Goal: Navigation & Orientation: Find specific page/section

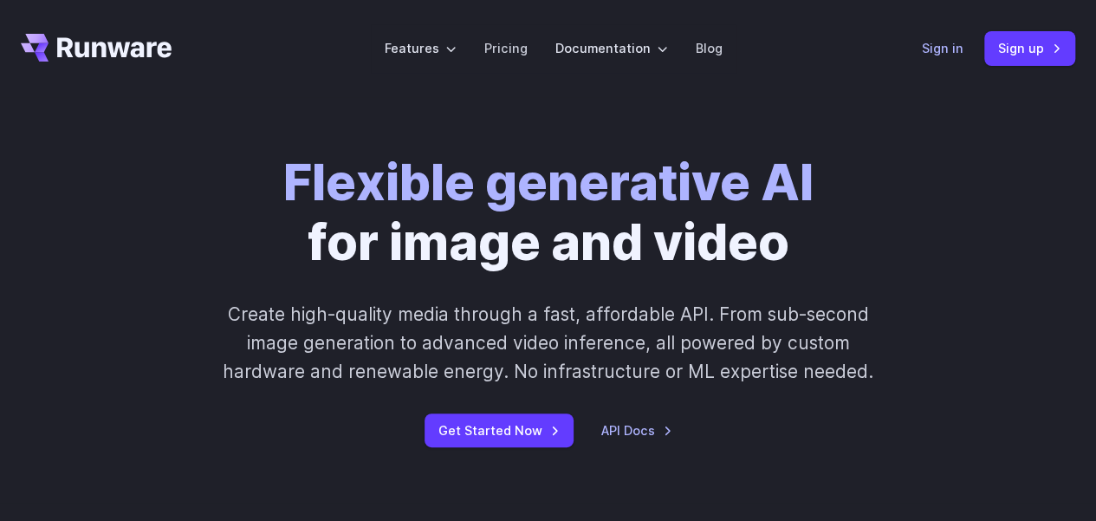
click at [930, 49] on link "Sign in" at bounding box center [943, 48] width 42 height 20
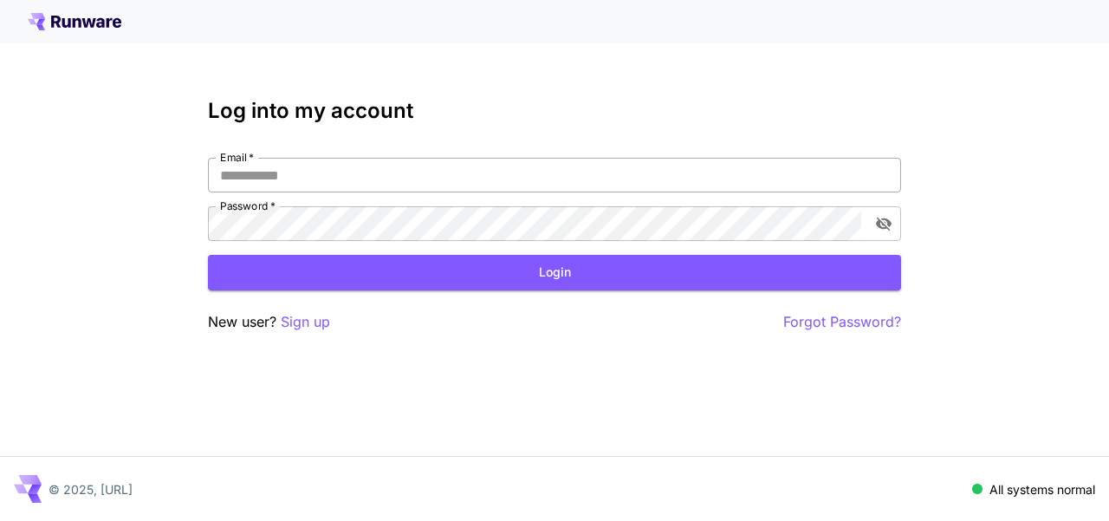
drag, startPoint x: 0, startPoint y: 0, endPoint x: 445, endPoint y: 158, distance: 472.4
click at [445, 158] on input "Email   *" at bounding box center [554, 175] width 693 height 35
type input "**********"
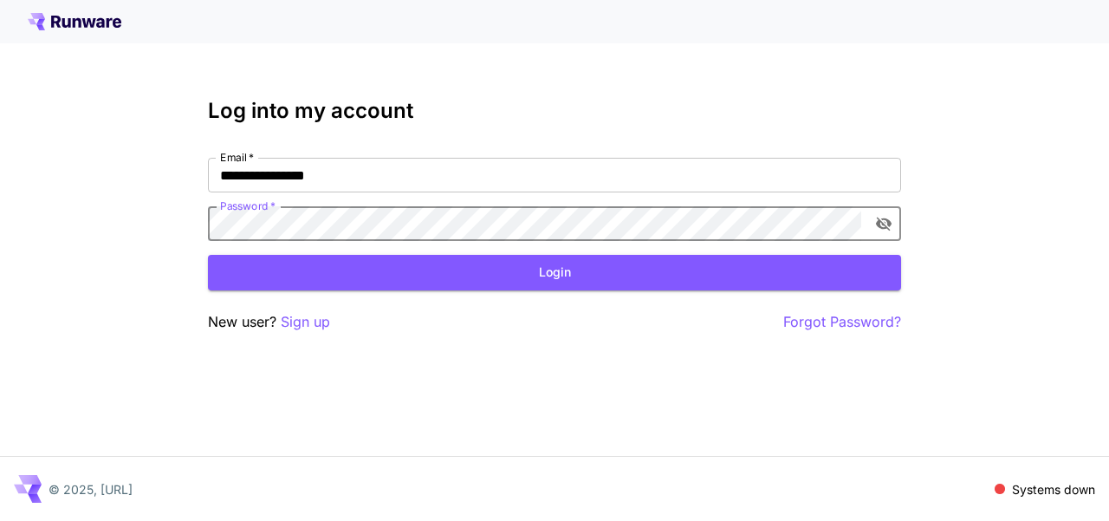
click at [888, 221] on icon "toggle password visibility" at bounding box center [884, 224] width 16 height 14
click at [888, 221] on icon "toggle password visibility" at bounding box center [884, 223] width 16 height 11
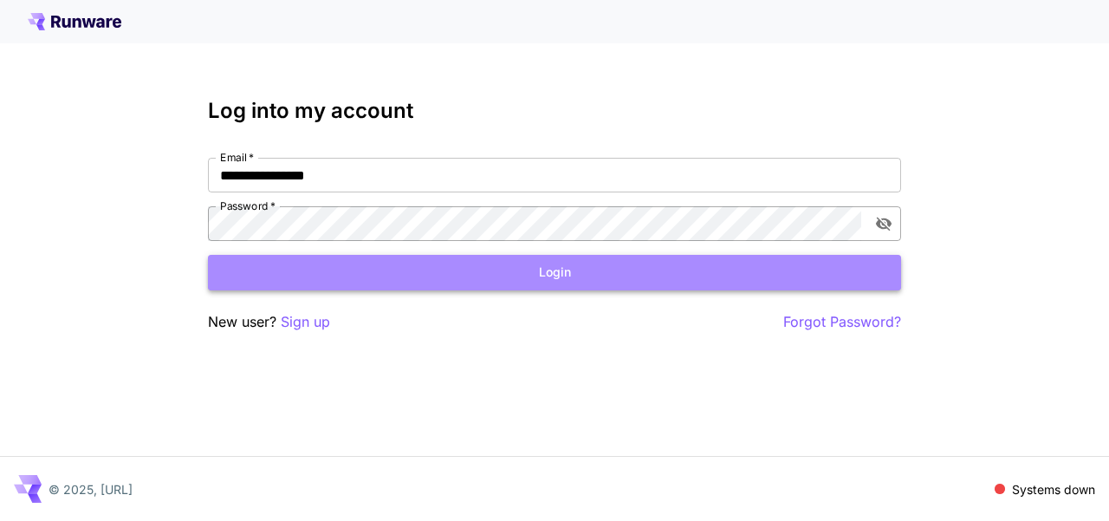
click at [573, 273] on button "Login" at bounding box center [554, 273] width 693 height 36
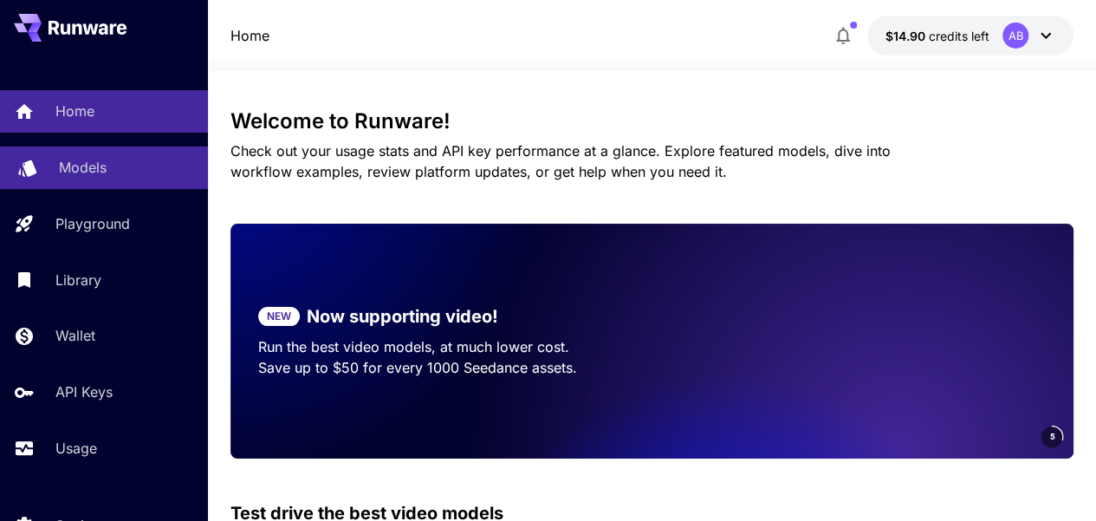
click at [76, 172] on p "Models" at bounding box center [83, 167] width 48 height 21
